Goal: Entertainment & Leisure: Consume media (video, audio)

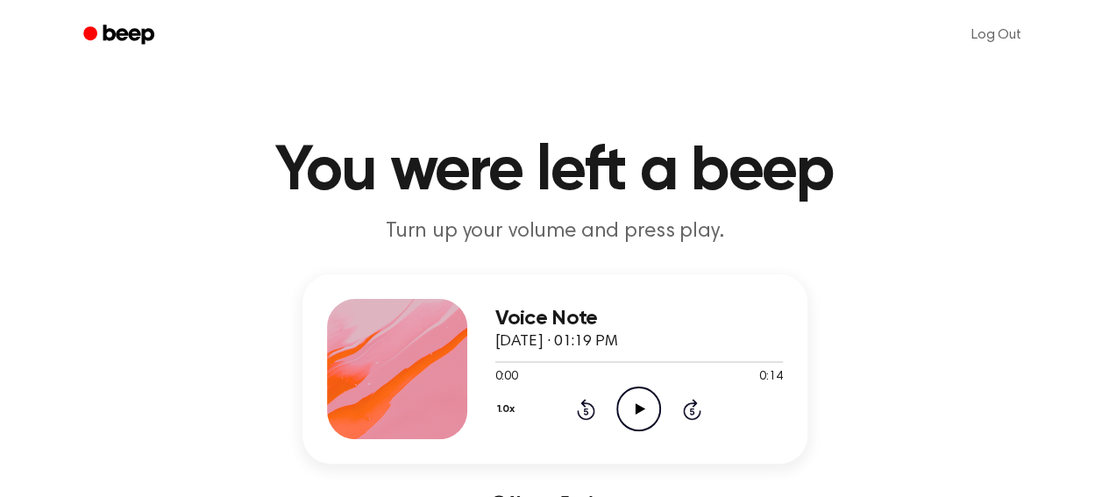
click at [633, 410] on icon "Play Audio" at bounding box center [638, 408] width 45 height 45
click at [636, 422] on icon "Pause Audio" at bounding box center [638, 408] width 45 height 45
click at [590, 406] on icon "Rewind 5 seconds" at bounding box center [585, 409] width 19 height 23
click at [639, 418] on icon "Play Audio" at bounding box center [638, 408] width 45 height 45
click at [650, 410] on icon "Play Audio" at bounding box center [638, 408] width 45 height 45
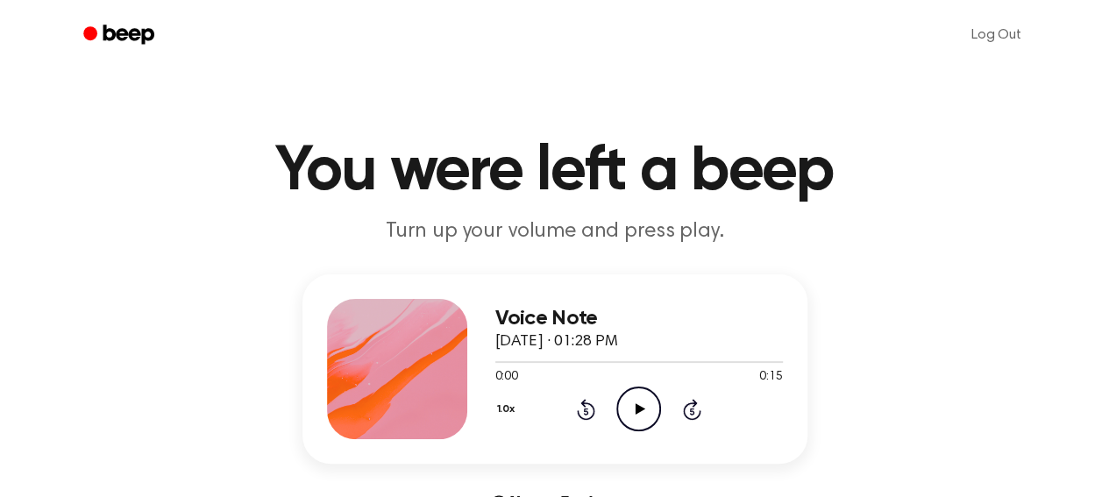
click at [636, 410] on icon at bounding box center [640, 408] width 10 height 11
click at [495, 364] on div "Voice Note September 8, 2025 · 01:28 PM 0:15 0:15 Your browser does not support…" at bounding box center [554, 368] width 505 height 189
click at [495, 364] on div at bounding box center [638, 361] width 287 height 14
click at [642, 420] on icon "Play Audio" at bounding box center [638, 408] width 45 height 45
